Goal: Communication & Community: Share content

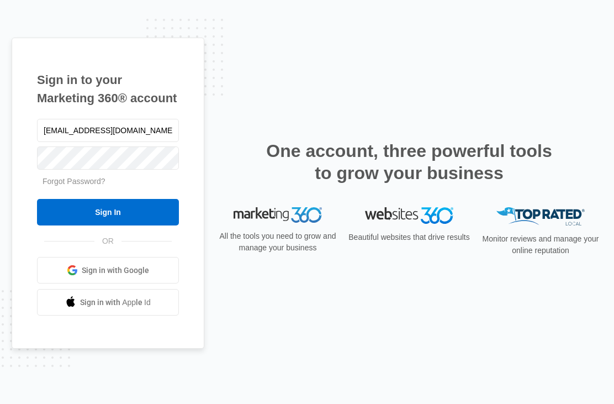
type input "[EMAIL_ADDRESS][DOMAIN_NAME]"
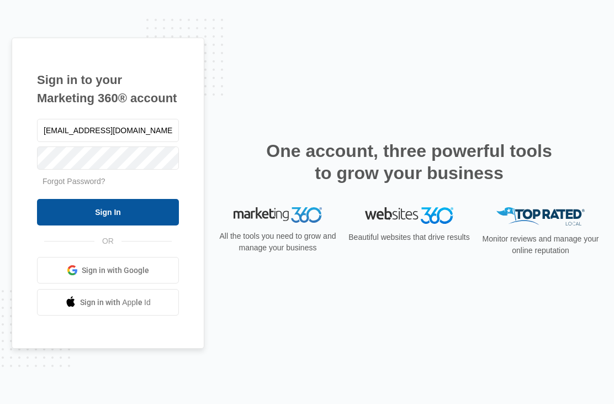
click at [89, 225] on input "Sign In" at bounding box center [108, 212] width 142 height 27
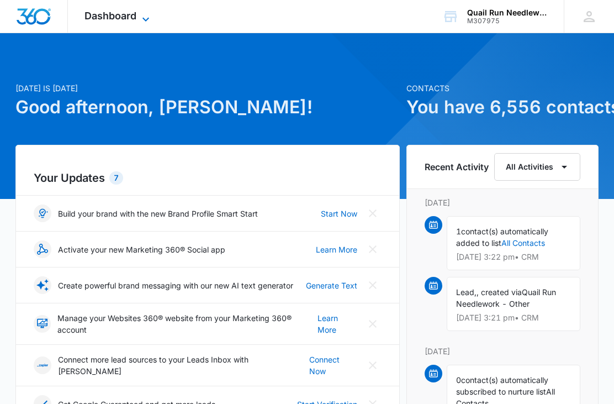
click at [146, 18] on icon at bounding box center [145, 19] width 7 height 4
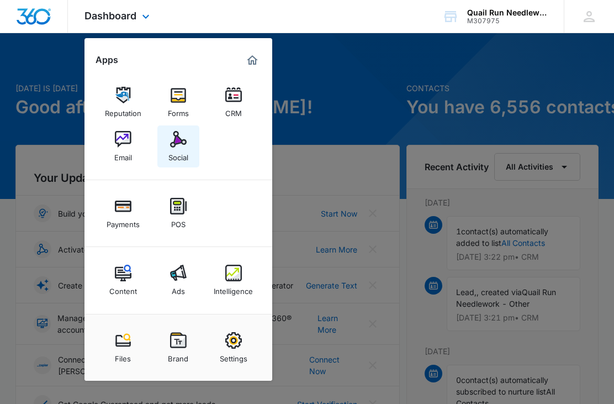
click at [181, 145] on img at bounding box center [178, 139] width 17 height 17
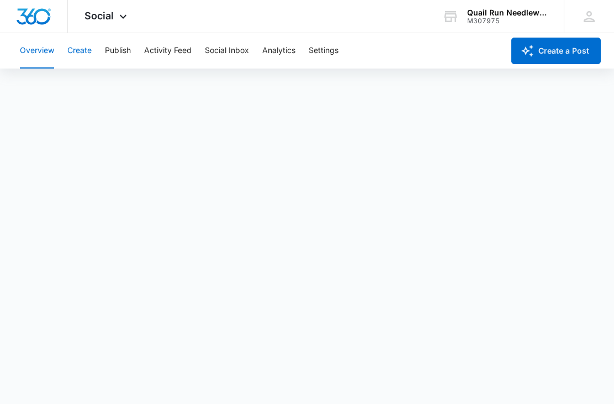
click at [81, 54] on button "Create" at bounding box center [79, 50] width 24 height 35
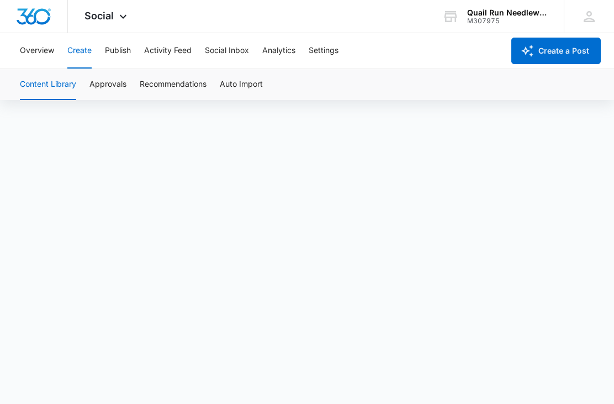
click at [81, 57] on button "Create" at bounding box center [79, 50] width 24 height 35
click at [573, 12] on div "SB [PERSON_NAME] [EMAIL_ADDRESS][DOMAIN_NAME] My Profile Notifications Support …" at bounding box center [589, 16] width 50 height 33
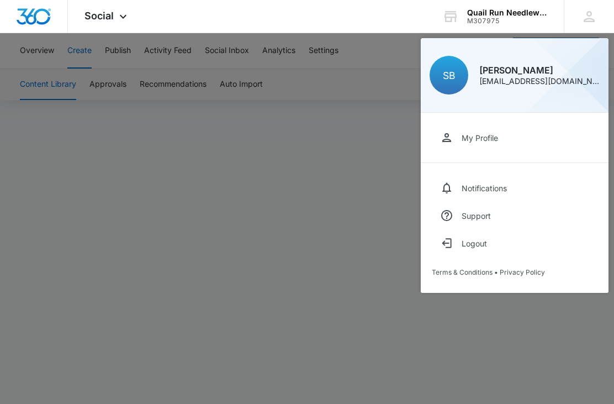
click at [508, 350] on div at bounding box center [307, 202] width 614 height 404
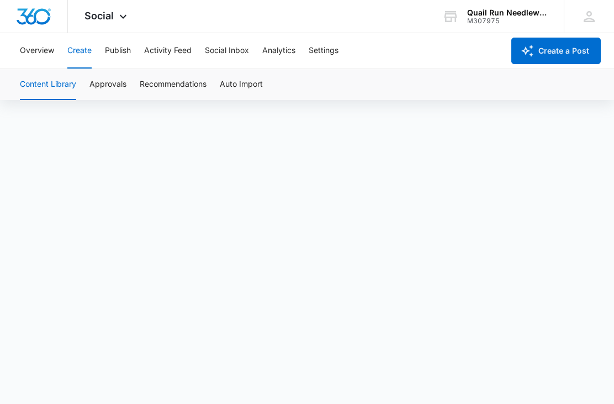
scroll to position [8, 0]
click at [91, 52] on button "Create" at bounding box center [79, 50] width 24 height 35
click at [80, 55] on button "Create" at bounding box center [79, 50] width 24 height 35
